Goal: Task Accomplishment & Management: Use online tool/utility

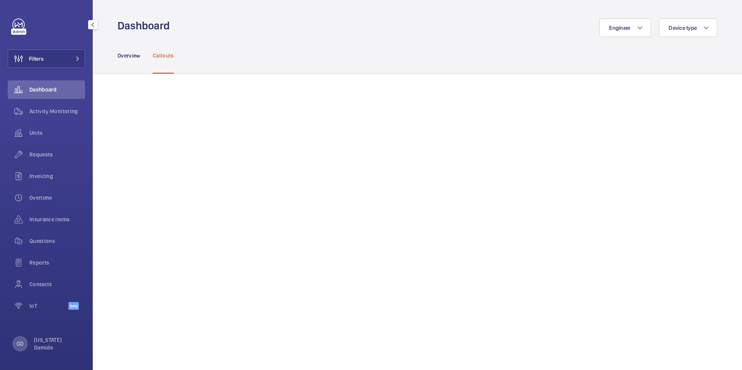
scroll to position [693, 0]
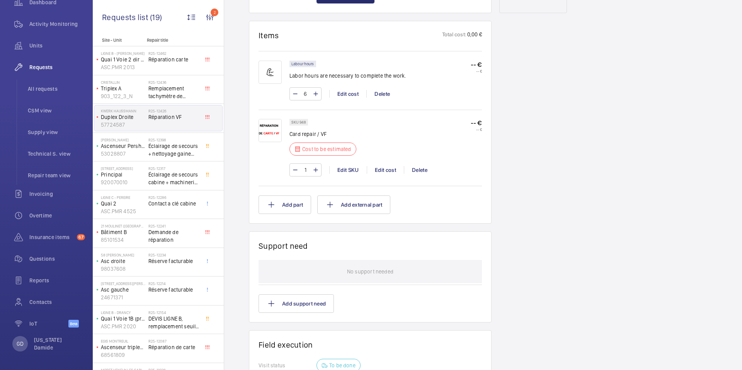
scroll to position [417, 0]
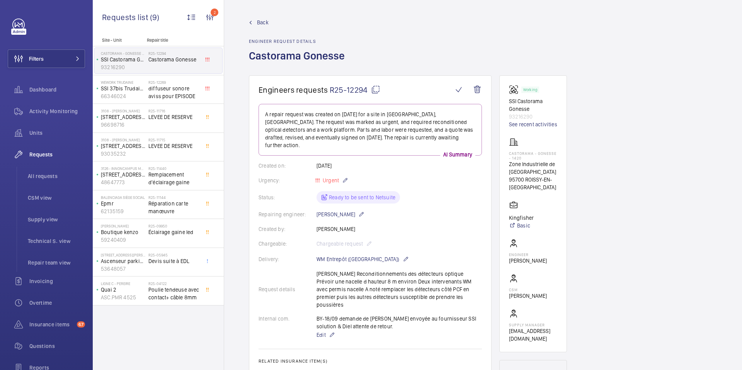
scroll to position [425, 0]
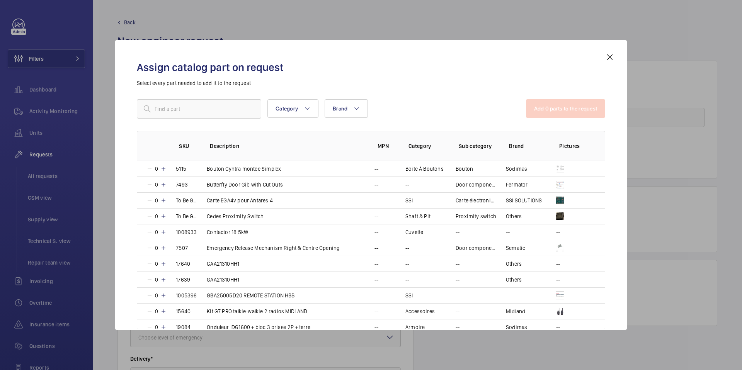
scroll to position [897, 0]
